Goal: Find specific page/section: Find specific page/section

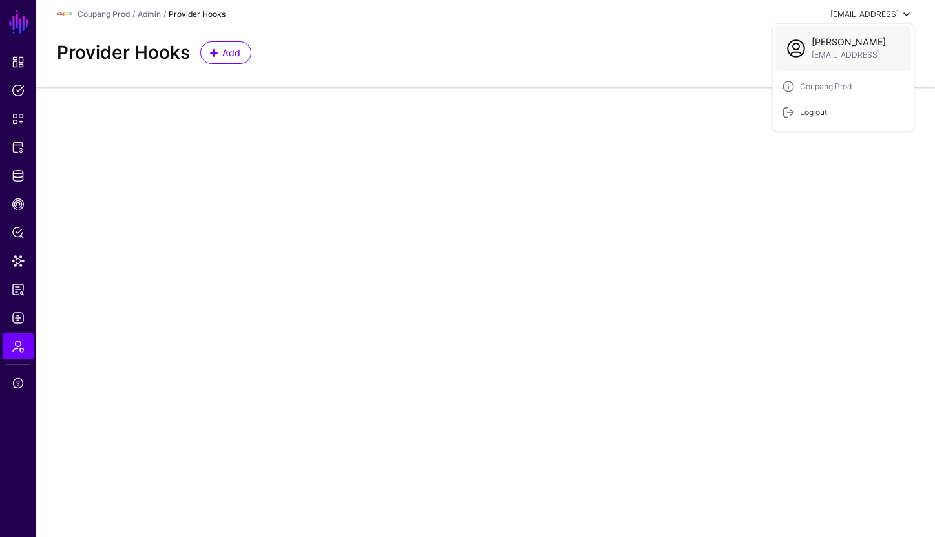
click at [853, 108] on div "Log out" at bounding box center [843, 112] width 123 height 13
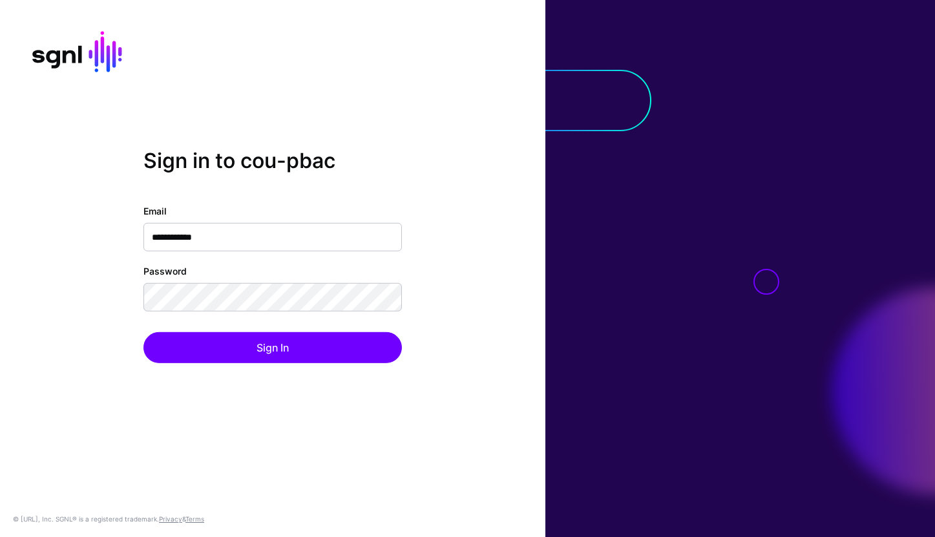
click at [173, 237] on input "**********" at bounding box center [272, 237] width 259 height 28
type input "**********"
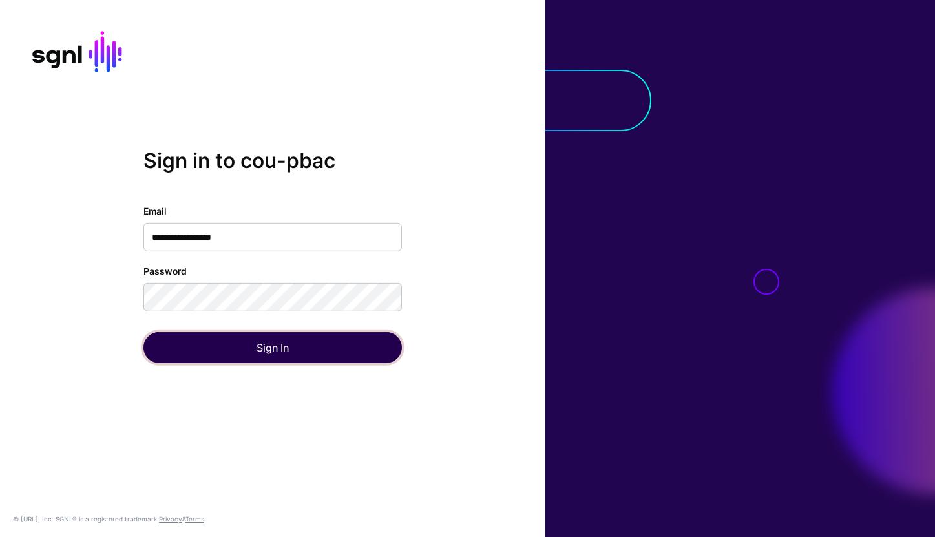
click at [237, 357] on button "Sign In" at bounding box center [272, 347] width 259 height 31
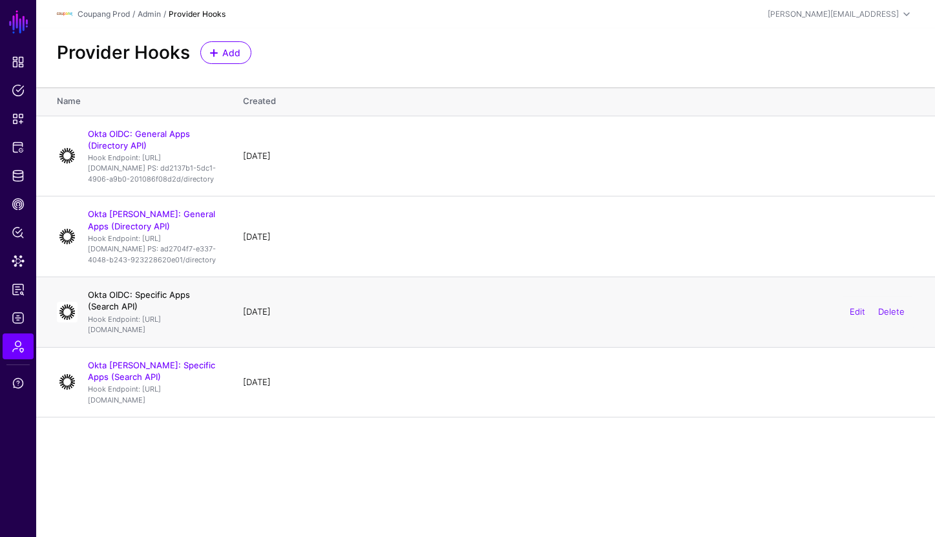
click at [179, 312] on link "Okta OIDC: Specific Apps (Search API)" at bounding box center [139, 301] width 102 height 22
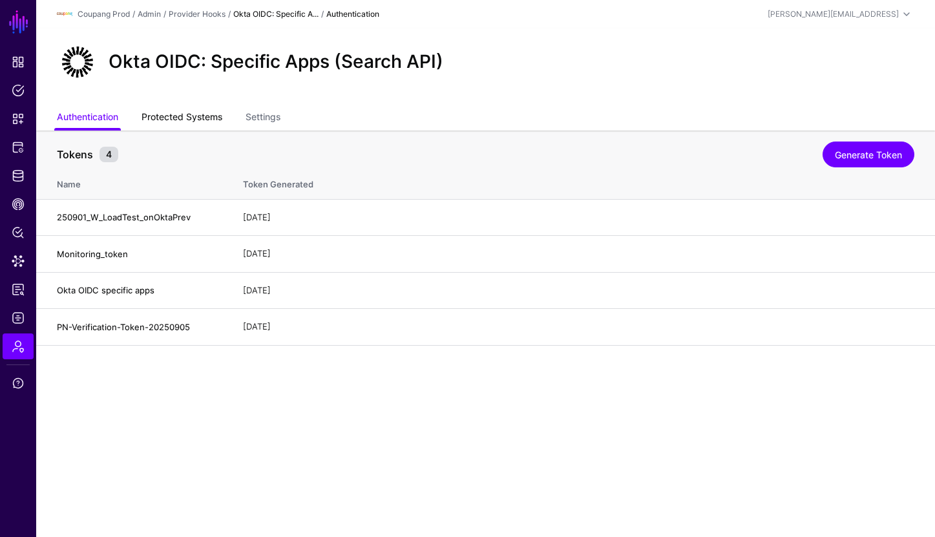
click at [180, 122] on link "Protected Systems" at bounding box center [182, 118] width 81 height 25
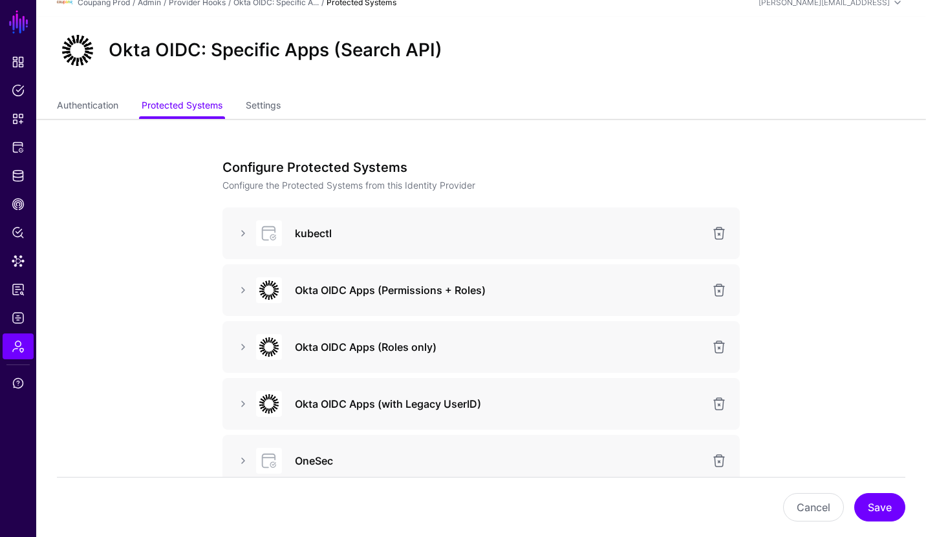
scroll to position [26, 0]
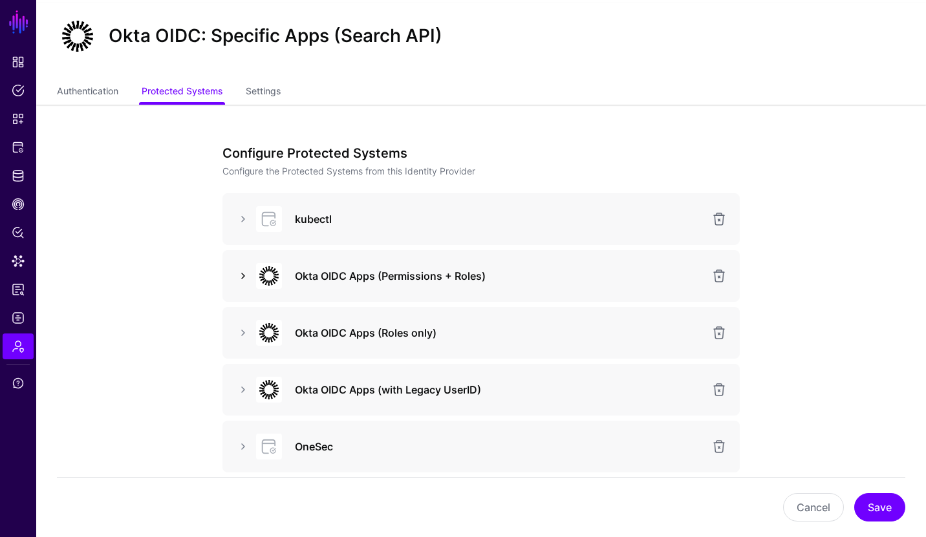
click at [239, 272] on link at bounding box center [243, 276] width 16 height 16
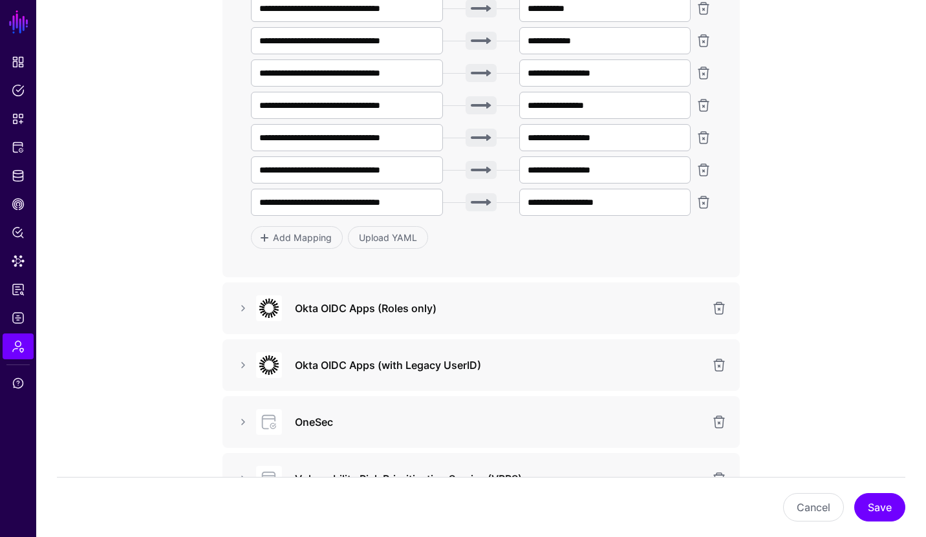
scroll to position [416, 0]
click at [240, 311] on link at bounding box center [243, 309] width 16 height 16
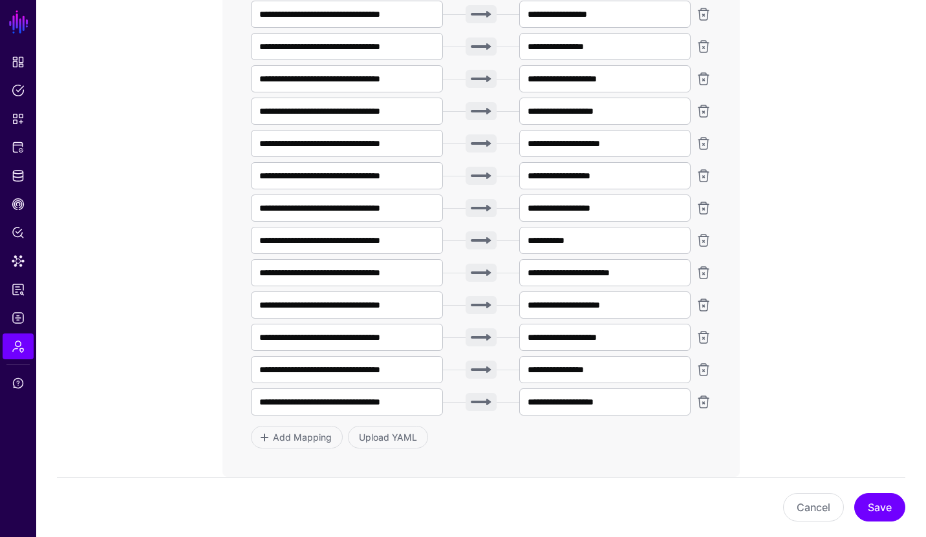
scroll to position [2436, 0]
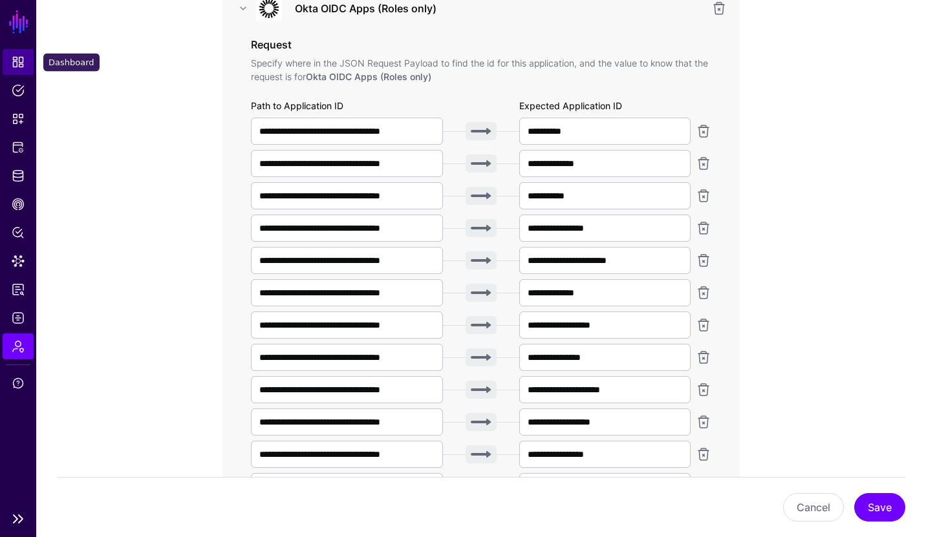
click at [12, 67] on span "Dashboard" at bounding box center [18, 62] width 13 height 13
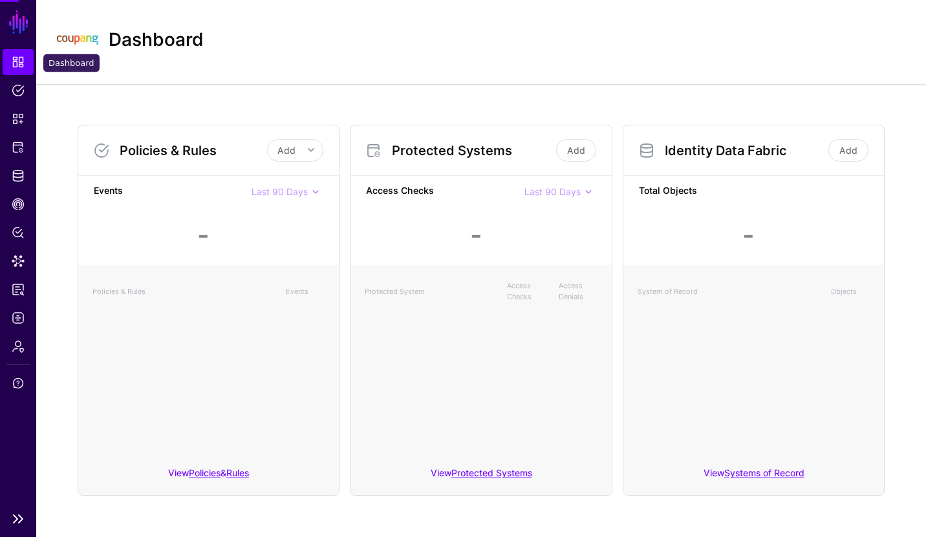
scroll to position [23, 0]
